Goal: Task Accomplishment & Management: Manage account settings

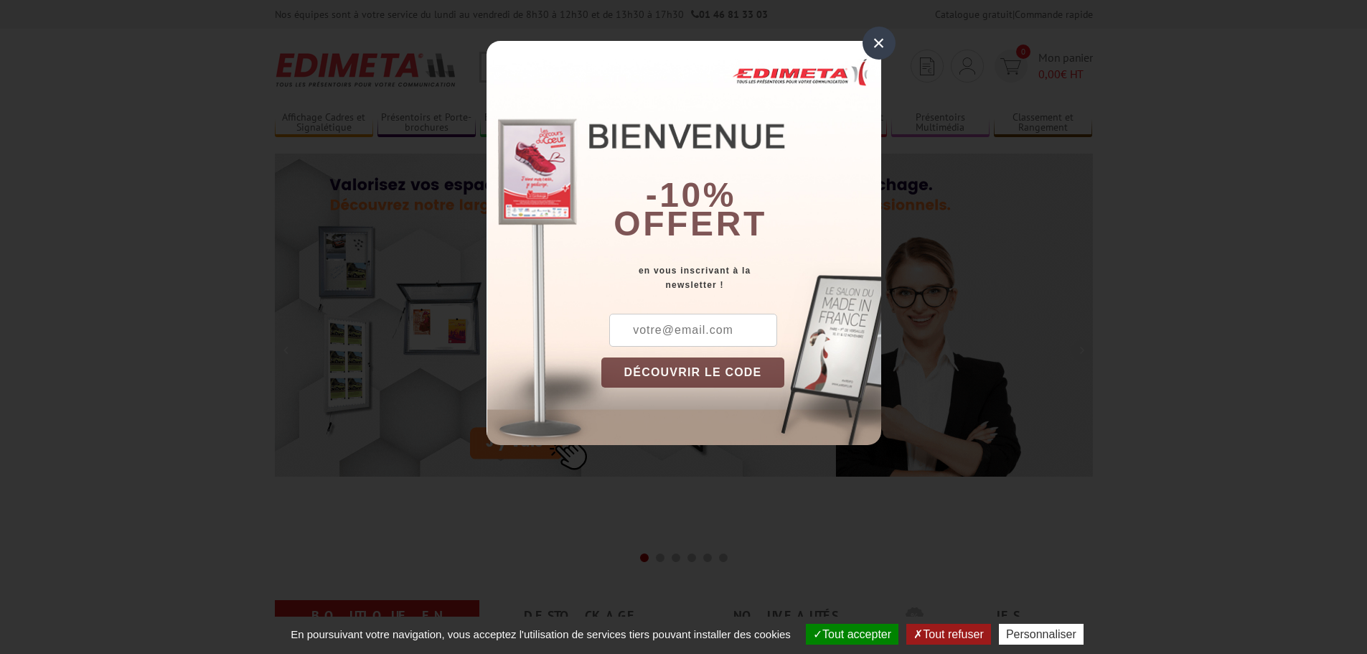
click at [875, 47] on div "×" at bounding box center [879, 43] width 33 height 33
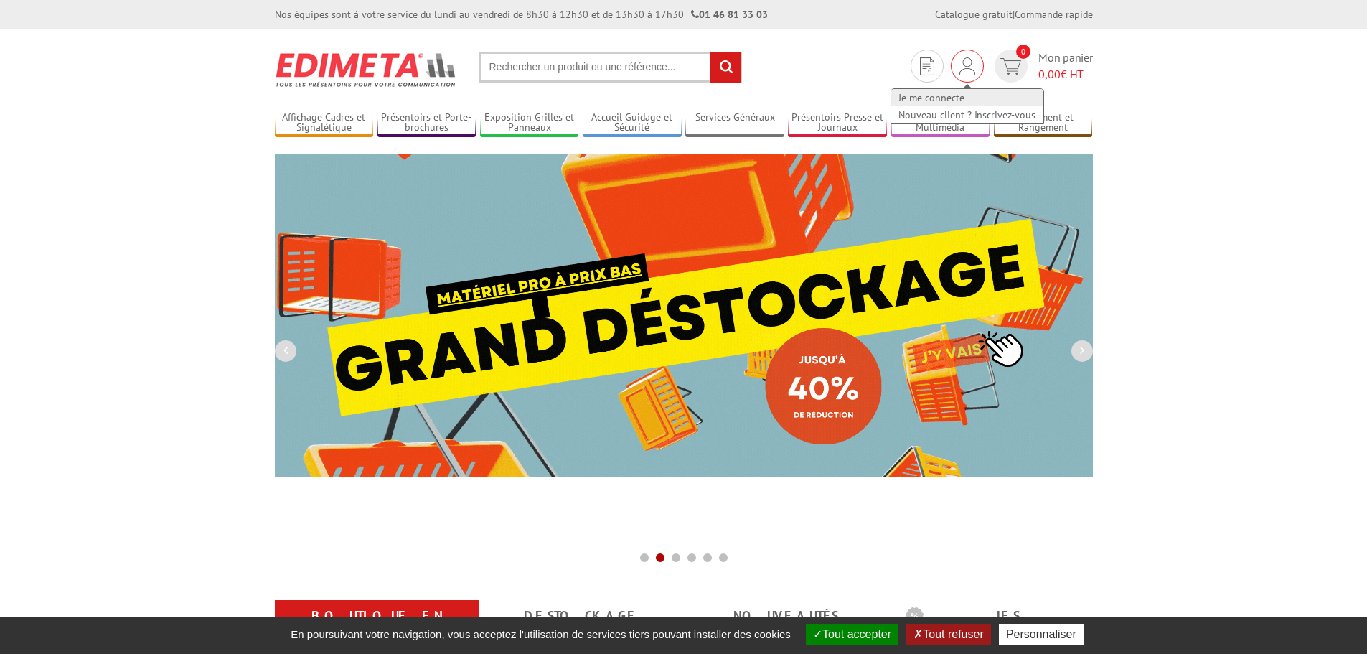
click at [955, 101] on link "Je me connecte" at bounding box center [967, 97] width 152 height 17
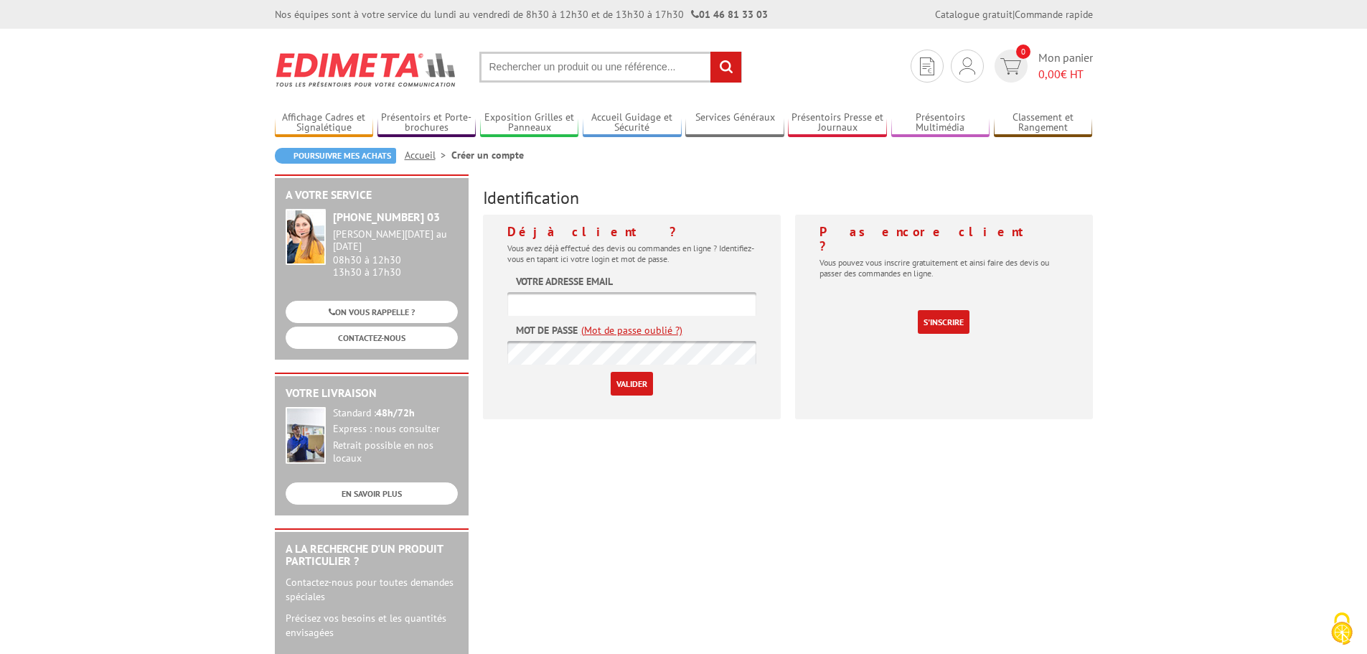
click at [697, 309] on input "text" at bounding box center [631, 304] width 249 height 24
type input "c"
